Goal: Task Accomplishment & Management: Manage account settings

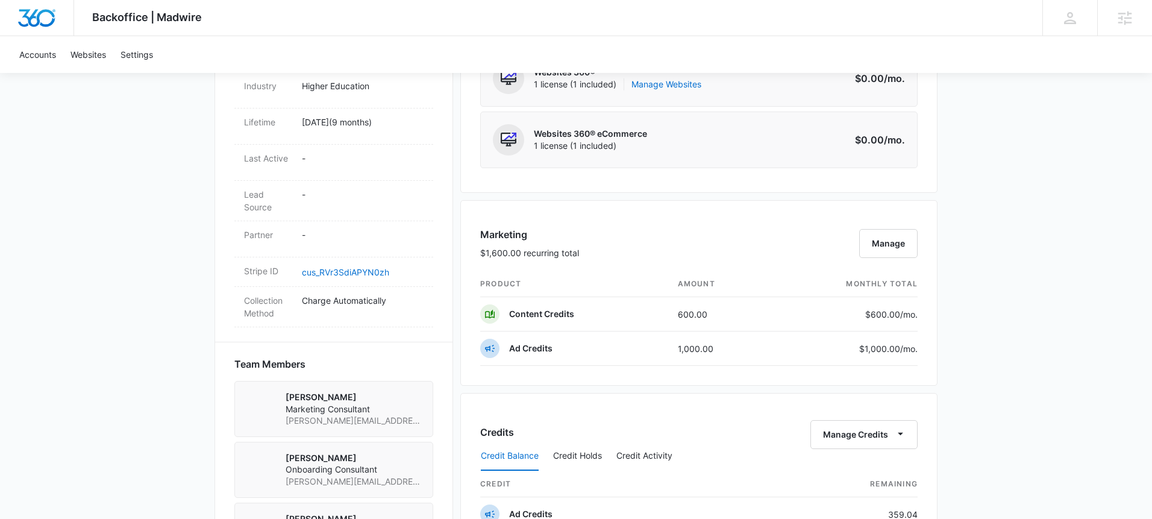
scroll to position [571, 0]
click at [910, 240] on button "Manage" at bounding box center [888, 245] width 58 height 29
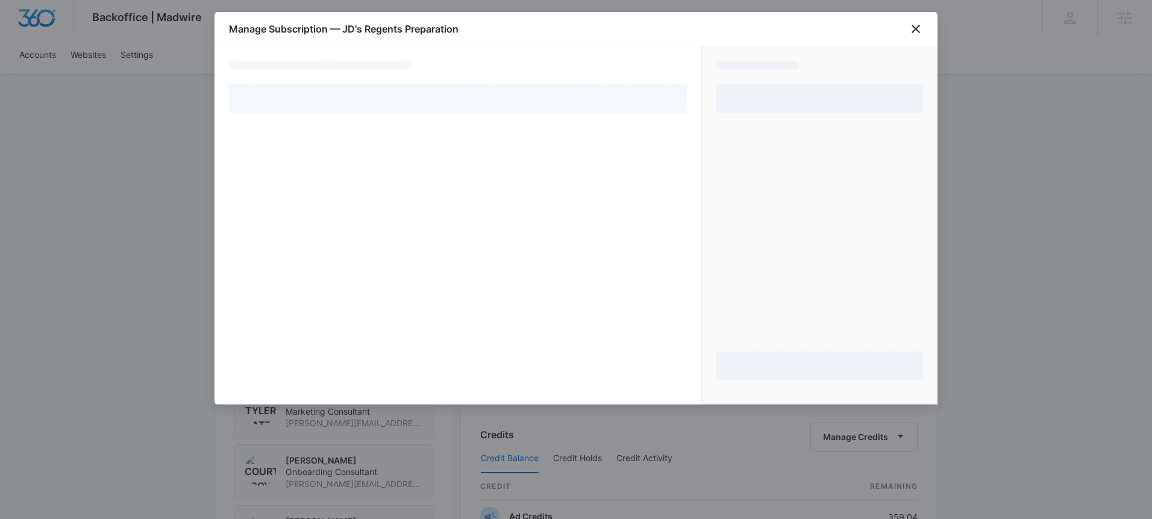
select select "pm_1RiFF5A4n8RTgNjUgiVUAO2R"
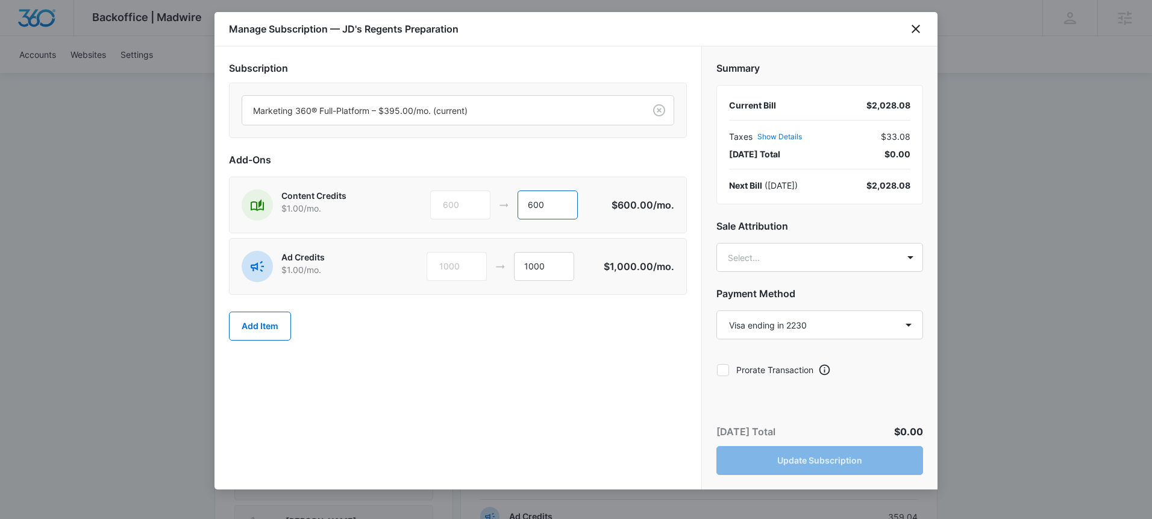
drag, startPoint x: 551, startPoint y: 204, endPoint x: 494, endPoint y: 207, distance: 57.4
click at [494, 207] on div "600 600" at bounding box center [520, 204] width 181 height 29
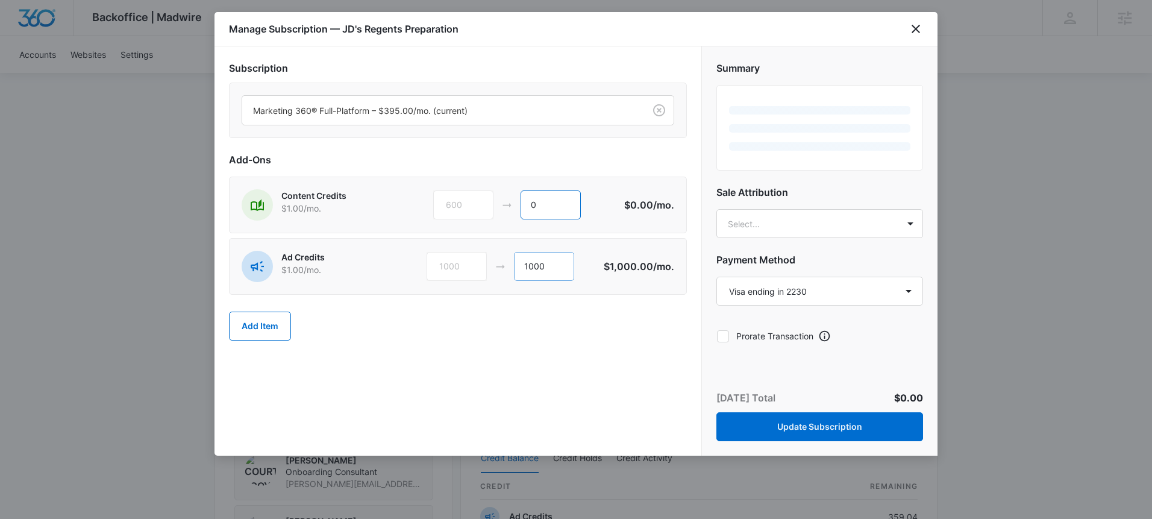
type input "0"
drag, startPoint x: 548, startPoint y: 264, endPoint x: 493, endPoint y: 263, distance: 54.8
click at [493, 263] on div "1000 1000" at bounding box center [516, 266] width 178 height 29
type input "0"
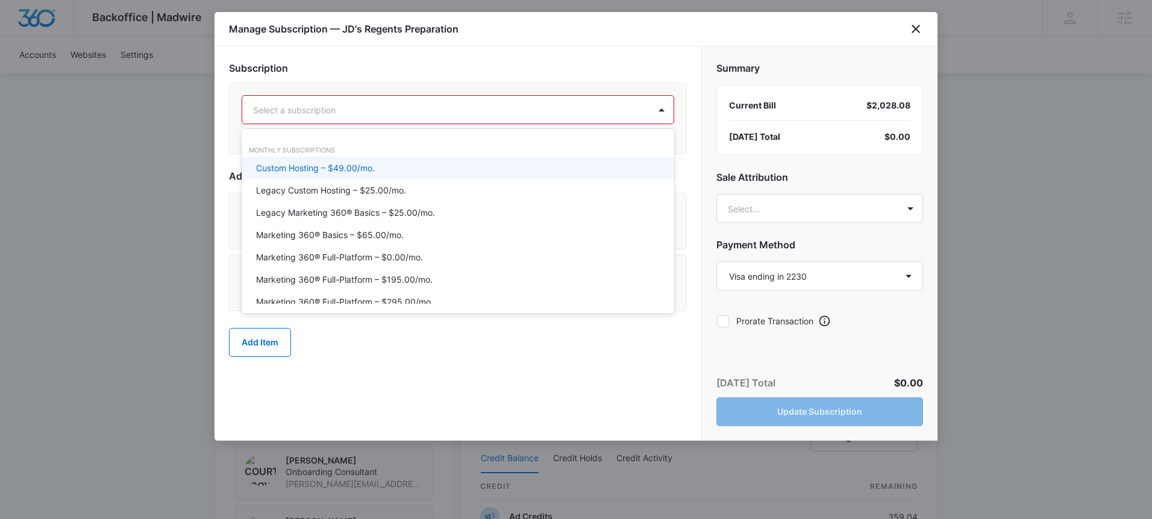
click at [638, 111] on div "Select a subscription" at bounding box center [445, 109] width 407 height 27
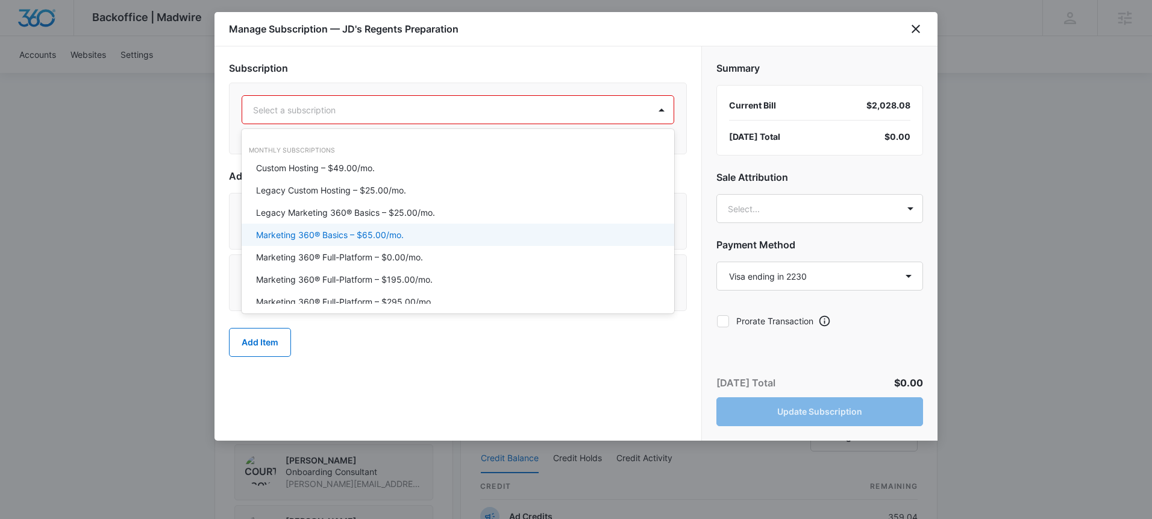
click at [395, 233] on p "Marketing 360® Basics – $65.00/mo." at bounding box center [330, 234] width 148 height 13
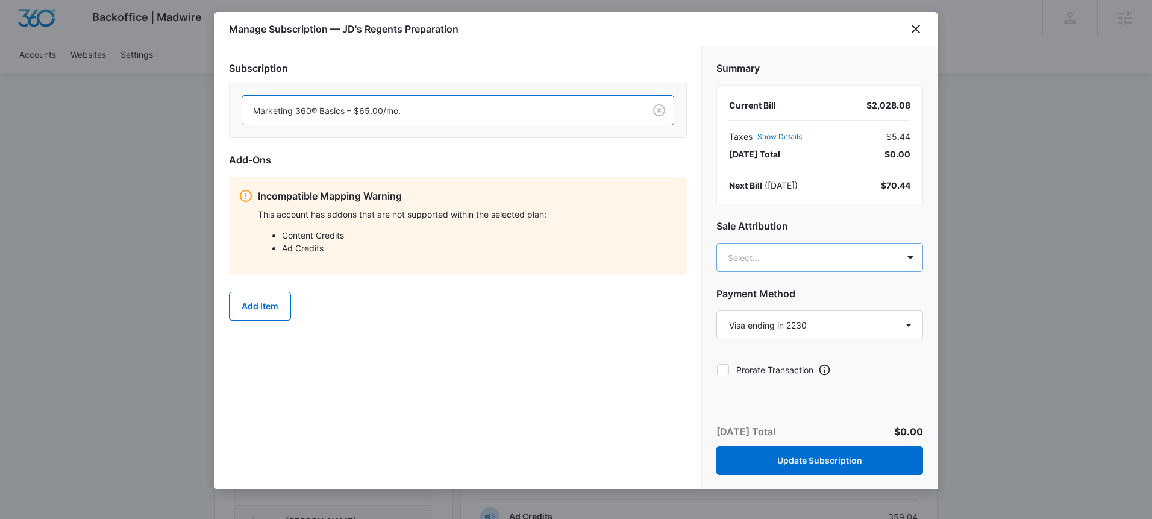
click at [809, 257] on body "Backoffice | Madwire Apps Settings MD [PERSON_NAME] [PERSON_NAME][EMAIL_ADDRESS…" at bounding box center [576, 241] width 1152 height 1624
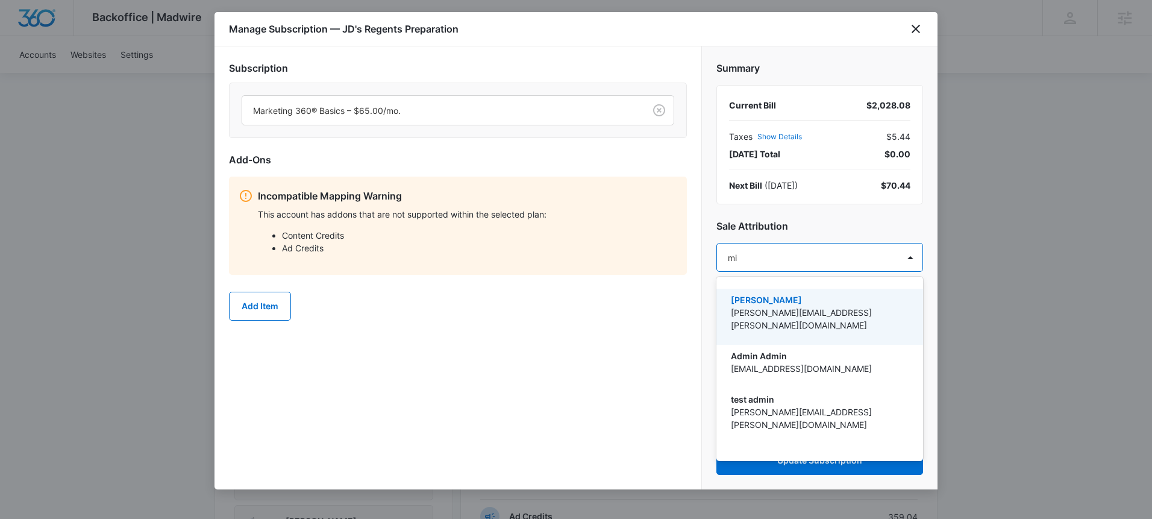
type input "mik"
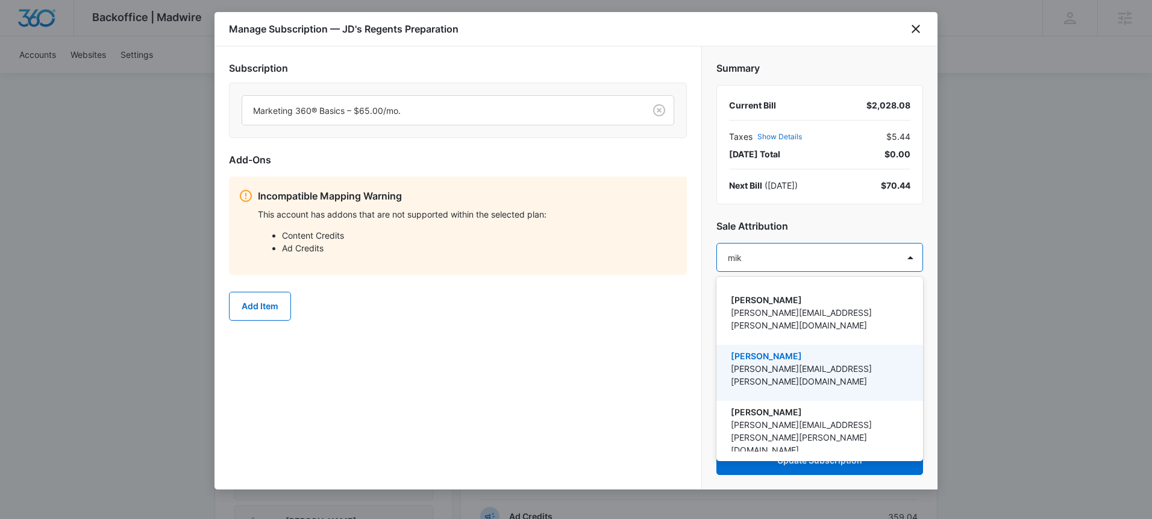
click at [803, 362] on p "[PERSON_NAME][EMAIL_ADDRESS][PERSON_NAME][DOMAIN_NAME]" at bounding box center [818, 374] width 175 height 25
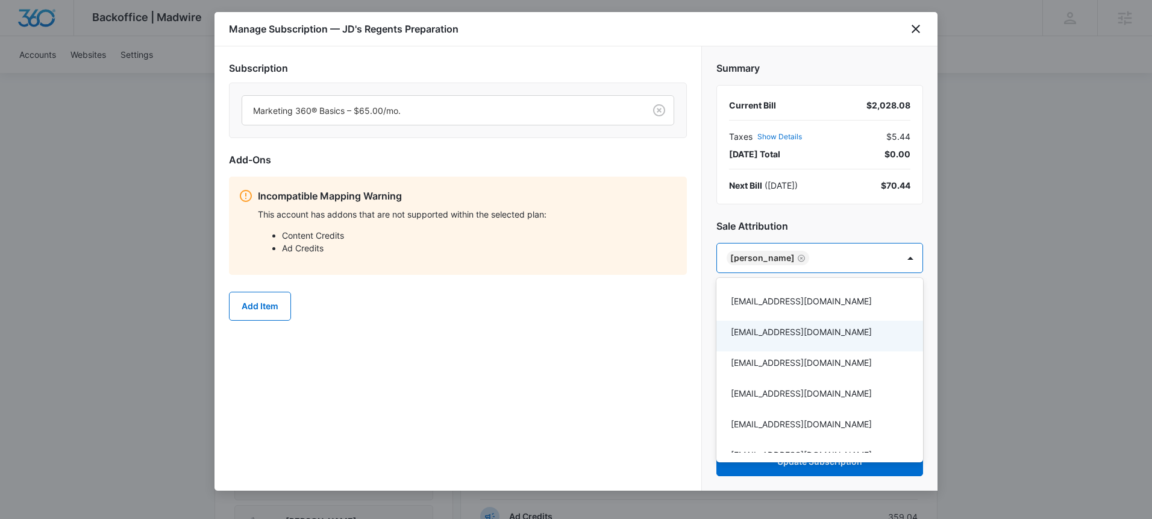
click at [680, 337] on div at bounding box center [576, 259] width 1152 height 519
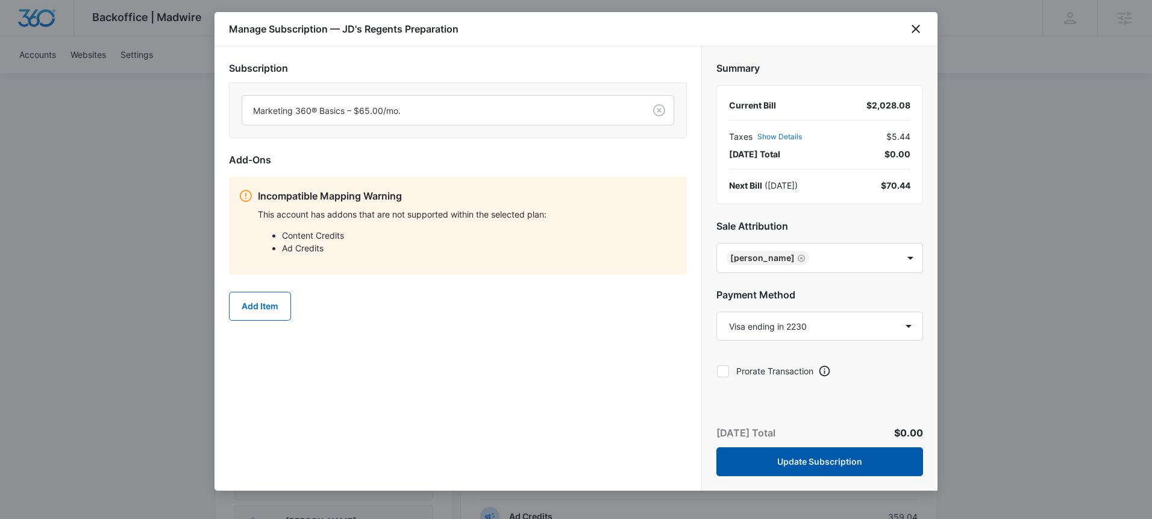
click at [803, 463] on button "Update Subscription" at bounding box center [819, 461] width 207 height 29
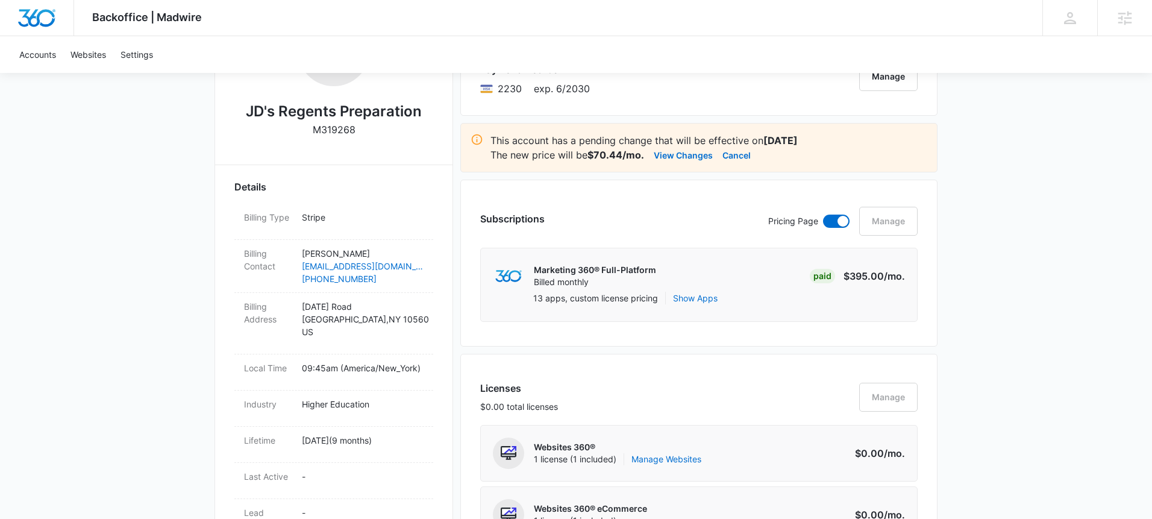
scroll to position [0, 0]
